Goal: Task Accomplishment & Management: Manage account settings

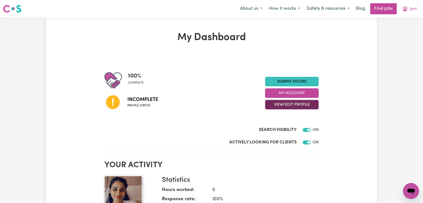
click at [304, 105] on button "View/Edit Profile" at bounding box center [292, 105] width 54 height 10
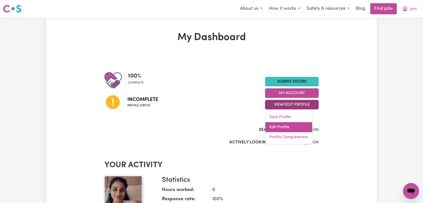
click at [297, 123] on link "Edit Profile" at bounding box center [288, 127] width 47 height 10
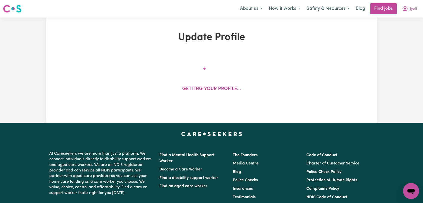
select select "[DEMOGRAPHIC_DATA]"
select select "Australian PR"
select select "Studying a healthcare related degree or qualification"
select select "37"
select select "40"
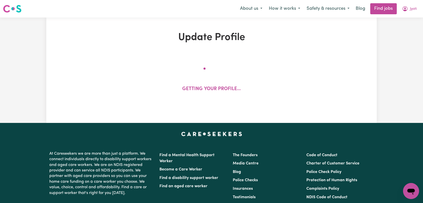
select select "40"
select select "45"
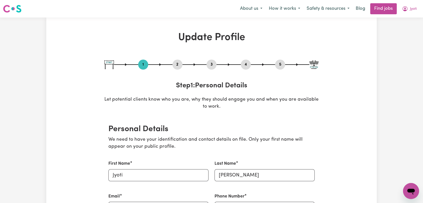
click at [178, 61] on button "2" at bounding box center [177, 64] width 10 height 7
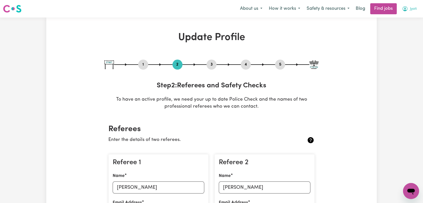
click at [409, 11] on button "Jyoti" at bounding box center [408, 9] width 21 height 11
click at [392, 39] on link "Logout" at bounding box center [400, 39] width 40 height 10
